Goal: Find specific page/section: Find specific page/section

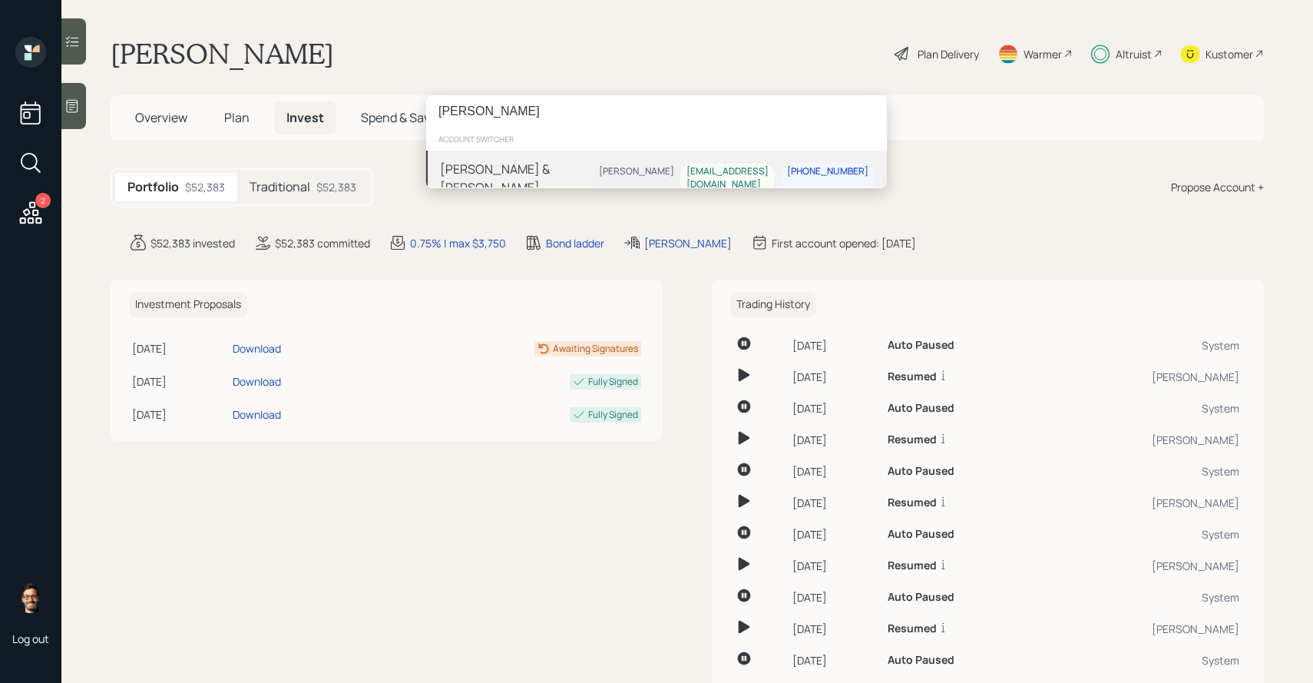
type input "[PERSON_NAME]"
click at [536, 167] on div "[PERSON_NAME] & [PERSON_NAME]" at bounding box center [516, 178] width 153 height 37
